Goal: Task Accomplishment & Management: Manage account settings

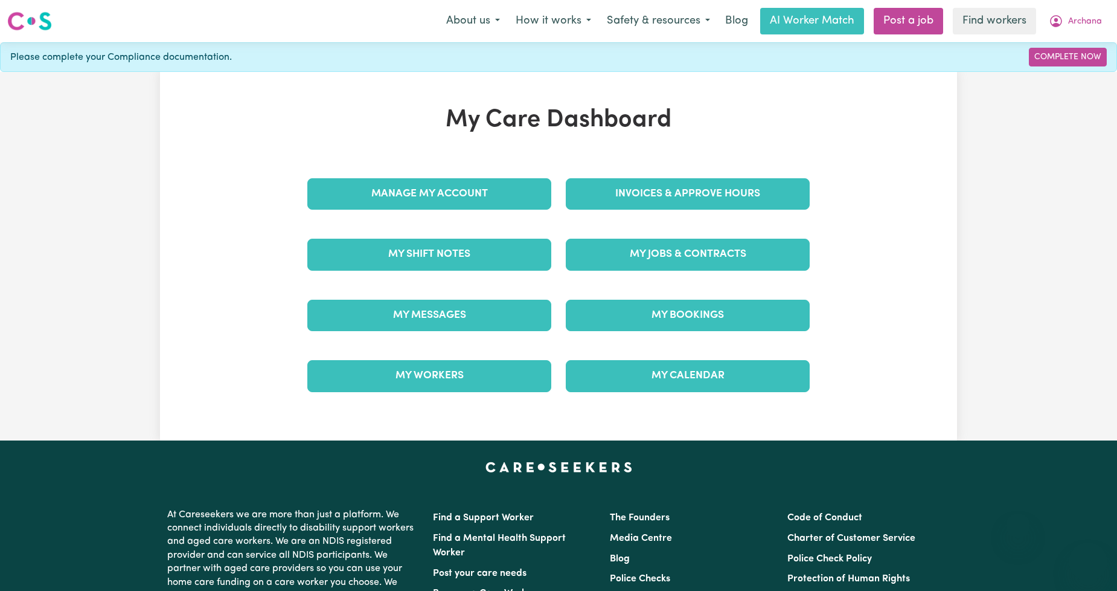
click at [629, 269] on link "My Jobs & Contracts" at bounding box center [688, 254] width 244 height 31
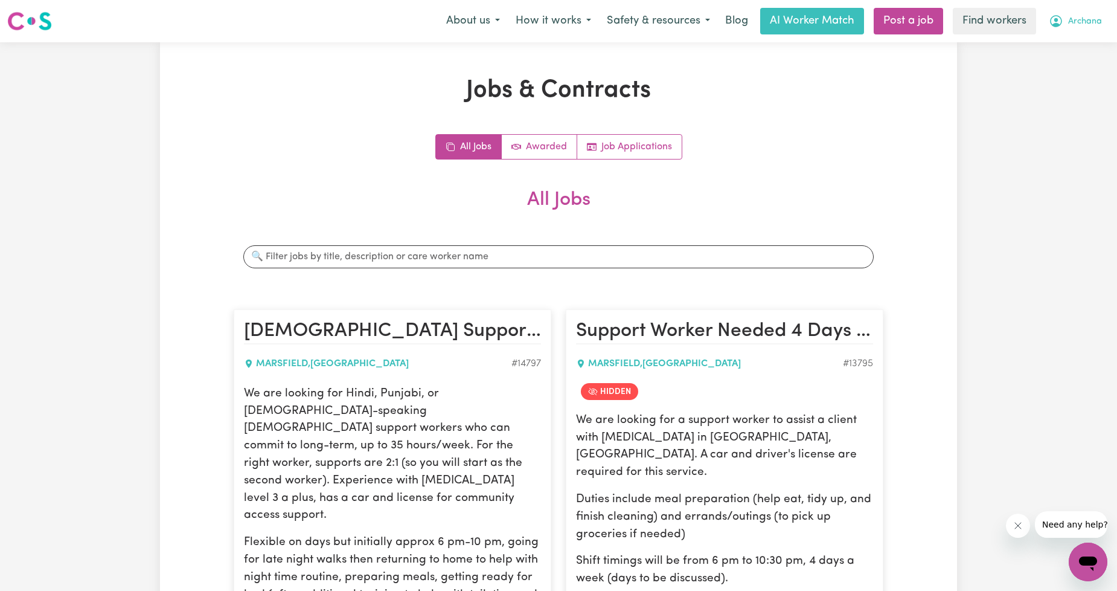
click at [1060, 21] on icon "My Account" at bounding box center [1056, 21] width 14 height 14
click at [1037, 65] on link "Logout" at bounding box center [1061, 69] width 95 height 23
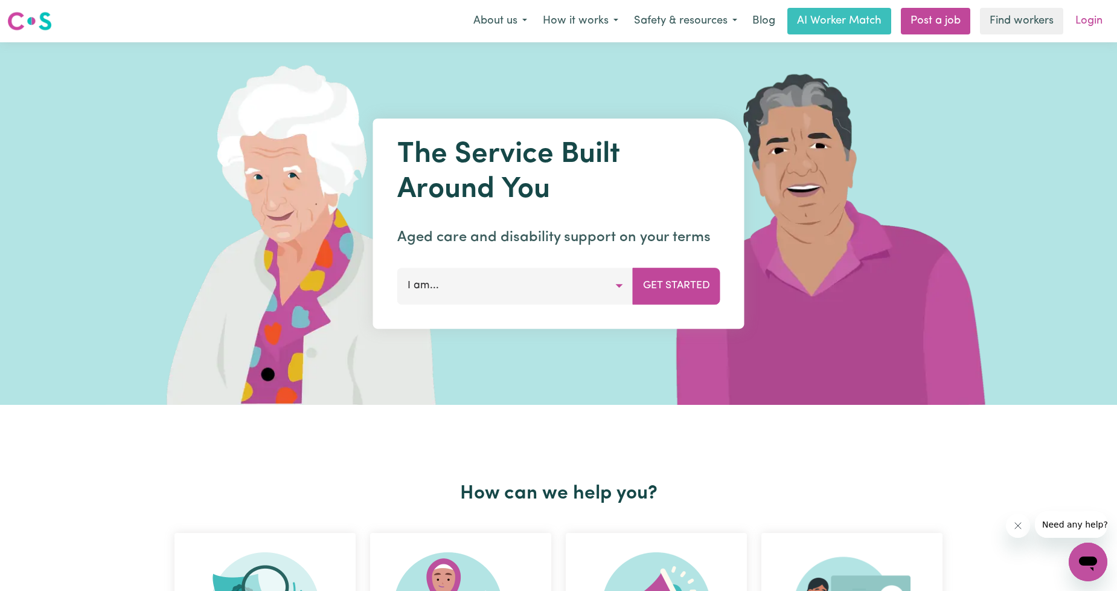
click at [1101, 12] on link "Login" at bounding box center [1089, 21] width 42 height 27
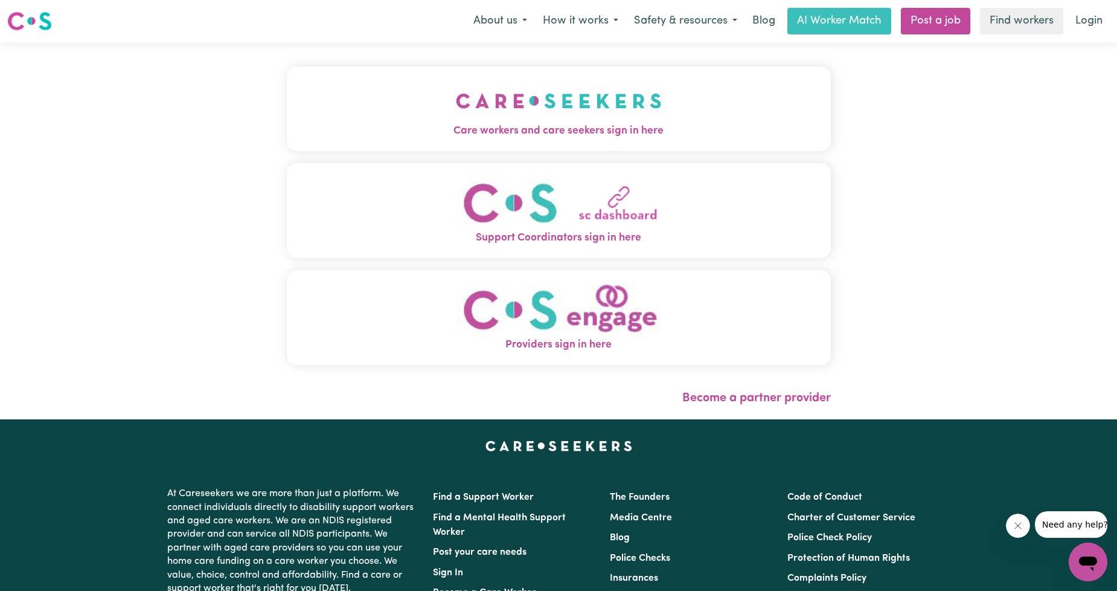
click at [709, 121] on div "Care workers and care seekers sign in here Support Coordinators sign in here Pr…" at bounding box center [559, 230] width 559 height 377
click at [698, 121] on button "Care workers and care seekers sign in here" at bounding box center [559, 108] width 544 height 85
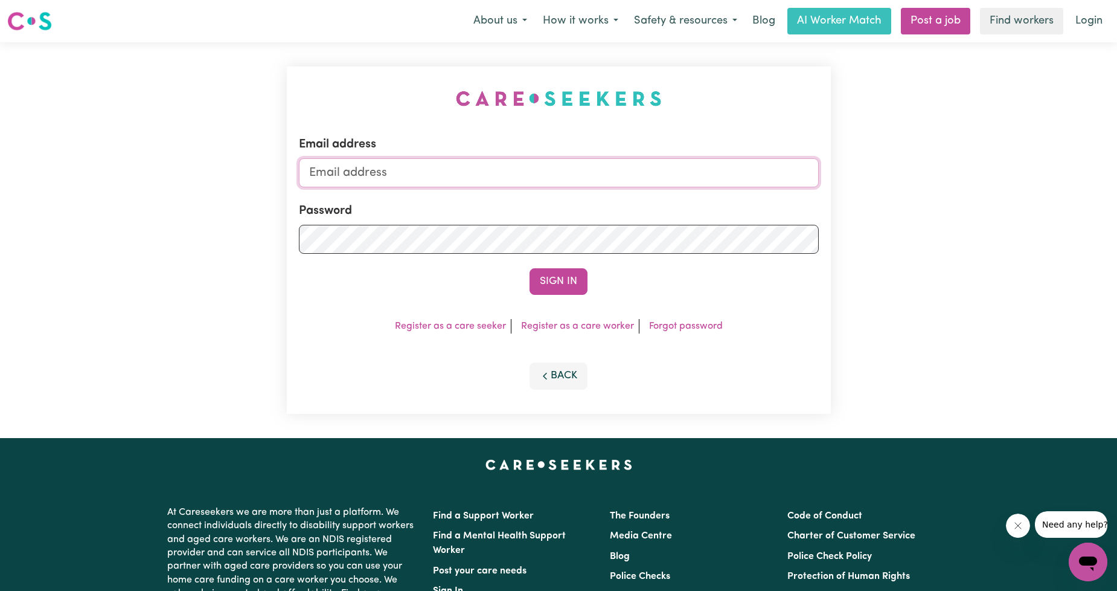
click at [606, 165] on input "Email address" at bounding box center [559, 172] width 520 height 29
drag, startPoint x: 370, startPoint y: 169, endPoint x: 612, endPoint y: 214, distance: 246.8
click at [611, 215] on form "Email address [EMAIL_ADDRESS][PERSON_NAME][DOMAIN_NAME] Password Sign In" at bounding box center [559, 214] width 520 height 159
type input "[EMAIL_ADDRESS][PERSON_NAME][DOMAIN_NAME]"
click at [554, 291] on button "Sign In" at bounding box center [559, 281] width 58 height 27
